Goal: Task Accomplishment & Management: Use online tool/utility

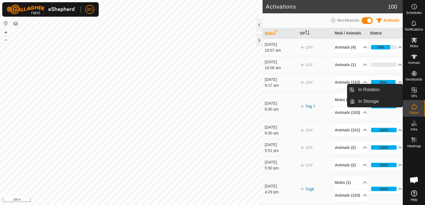
click at [414, 93] on icon at bounding box center [414, 90] width 7 height 7
click at [370, 90] on link "In Rotation" at bounding box center [379, 89] width 48 height 11
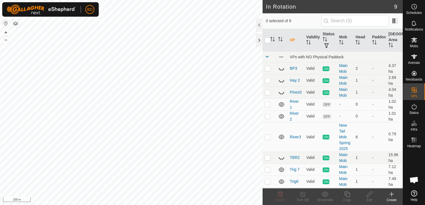
checkbox input "true"
click at [4, 31] on button "+" at bounding box center [6, 32] width 7 height 7
click at [390, 195] on icon at bounding box center [391, 194] width 7 height 7
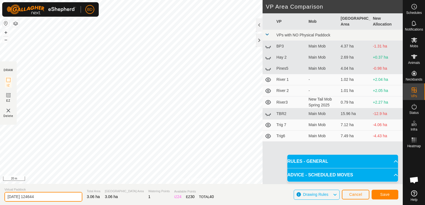
drag, startPoint x: 53, startPoint y: 198, endPoint x: -1, endPoint y: 196, distance: 54.5
click at [0, 196] on html "BD Schedules Notifications Mobs Animals Neckbands VPs Status Infra Heatmap Help…" at bounding box center [212, 102] width 425 height 205
type input "bl1"
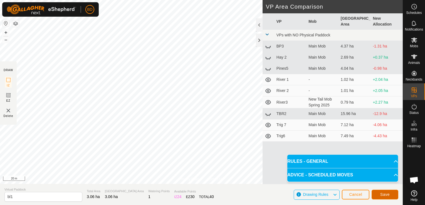
click at [386, 192] on span "Save" at bounding box center [384, 194] width 9 height 4
